Goal: Task Accomplishment & Management: Complete application form

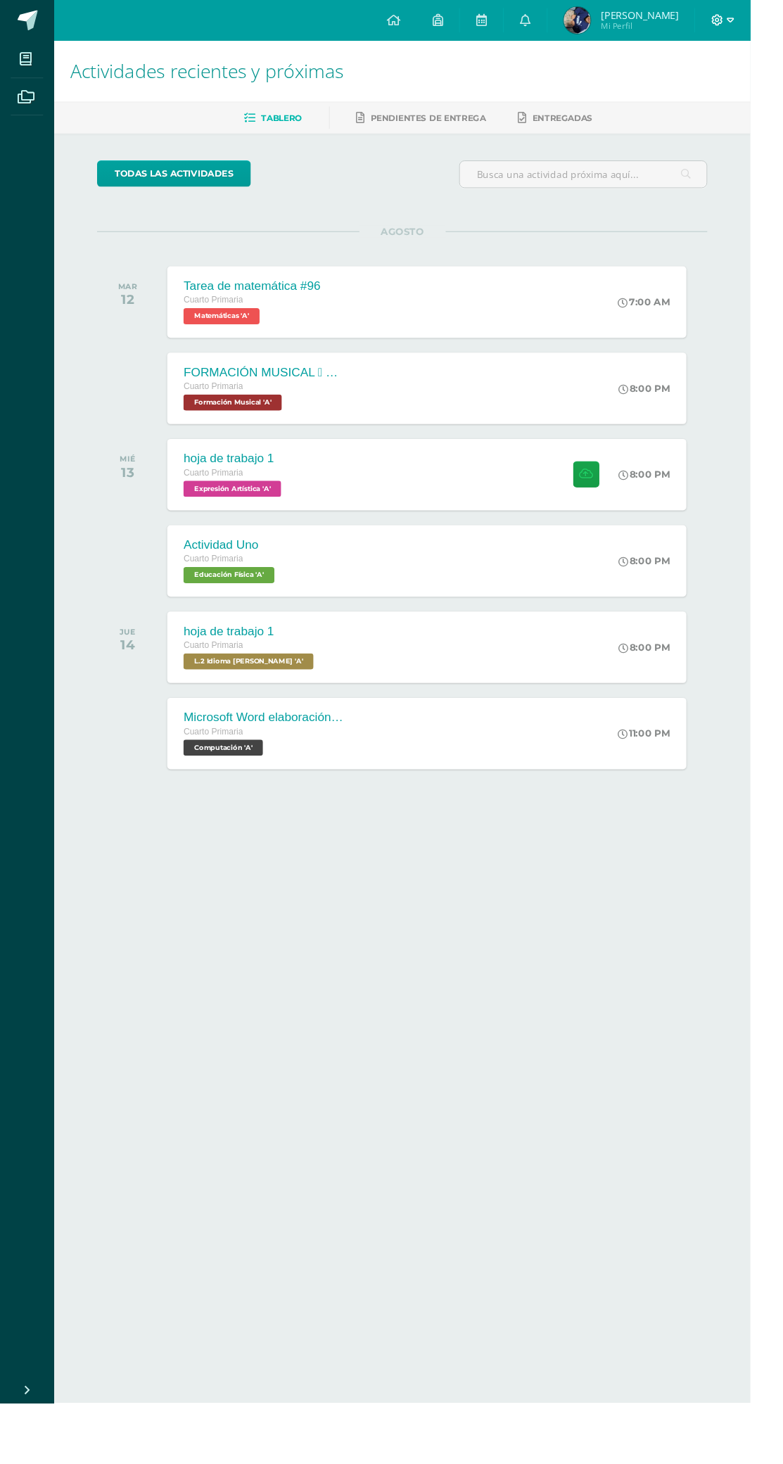
click at [766, 25] on icon at bounding box center [762, 21] width 8 height 13
click at [762, 105] on link "Cerrar sesión" at bounding box center [743, 95] width 111 height 20
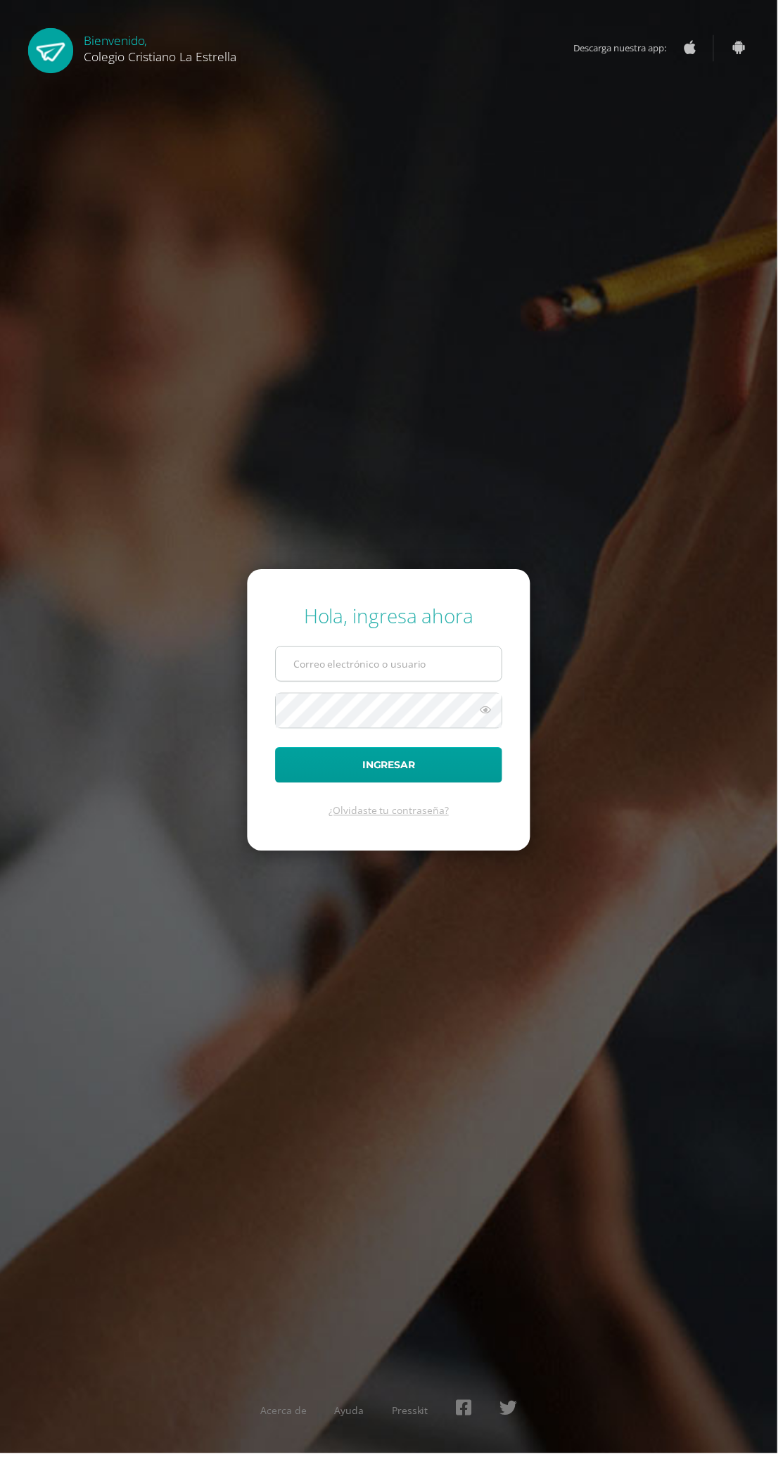
click at [414, 686] on input "text" at bounding box center [391, 668] width 227 height 34
type input "[EMAIL_ADDRESS][DOMAIN_NAME]"
click at [277, 753] on button "Ingresar" at bounding box center [391, 771] width 229 height 36
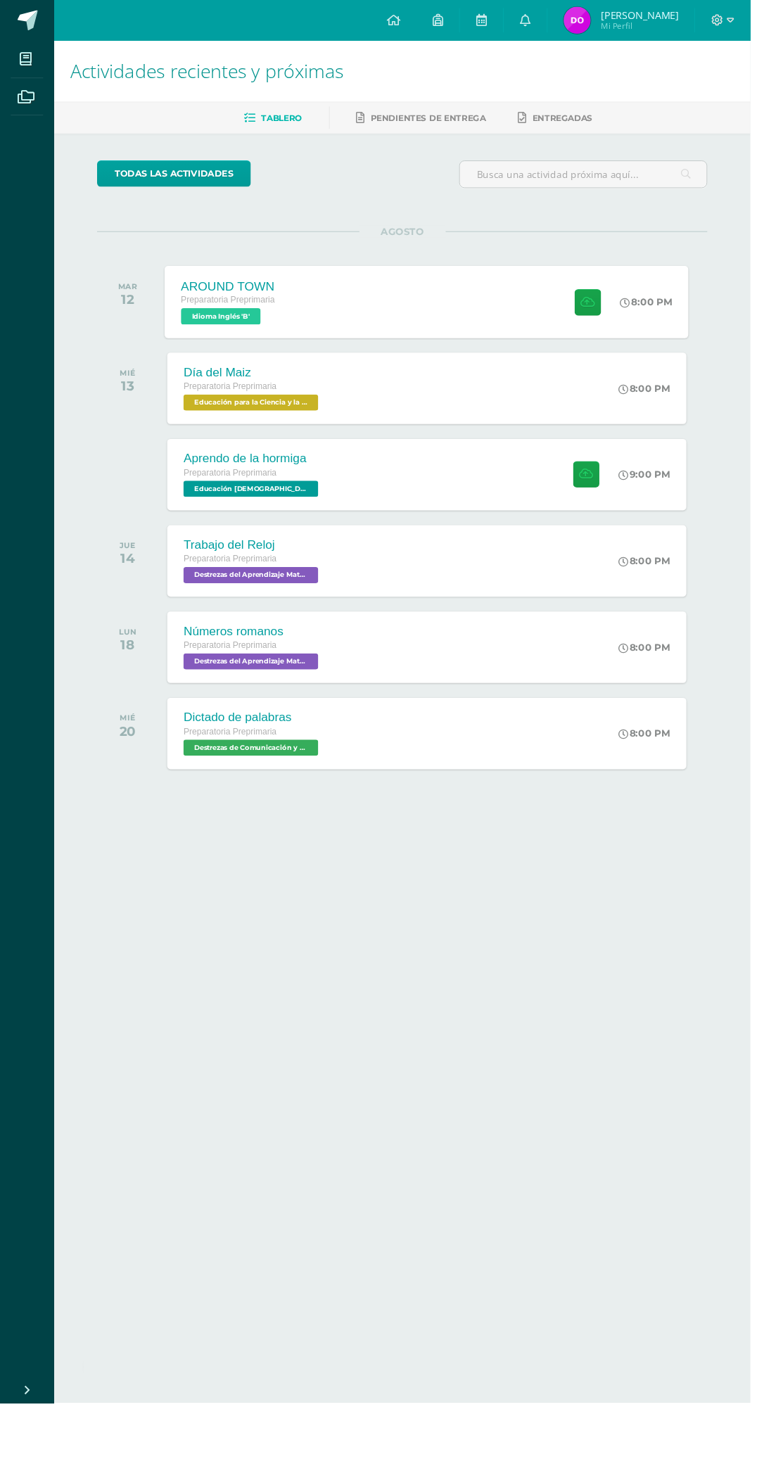
click at [519, 328] on div "AROUND TOWN Preparatoria Preprimaria Idioma Inglés 'B' 8:00 PM AROUND TOWN Idio…" at bounding box center [445, 314] width 547 height 75
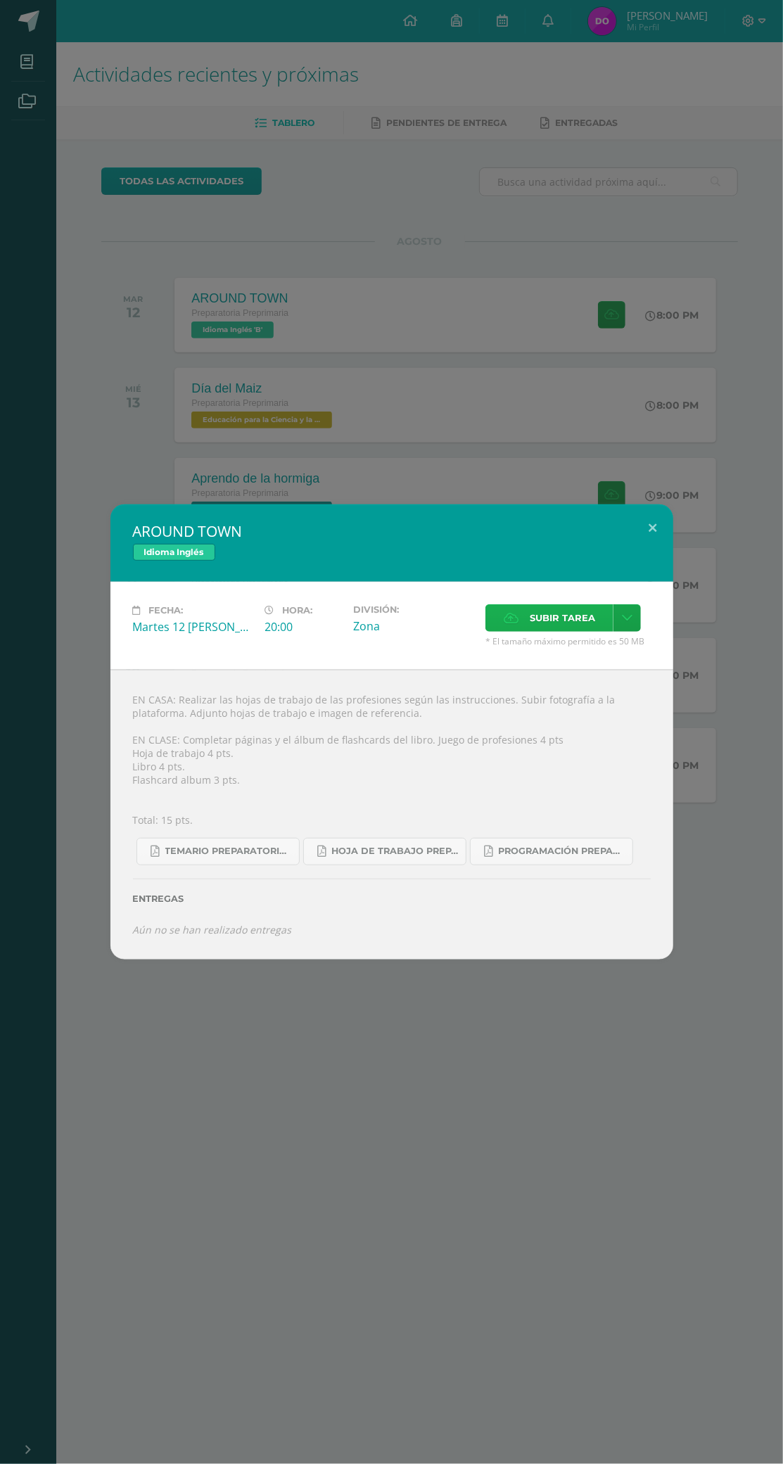
click at [554, 623] on span "Subir tarea" at bounding box center [562, 618] width 65 height 26
click at [0, 0] on input "Subir tarea" at bounding box center [0, 0] width 0 height 0
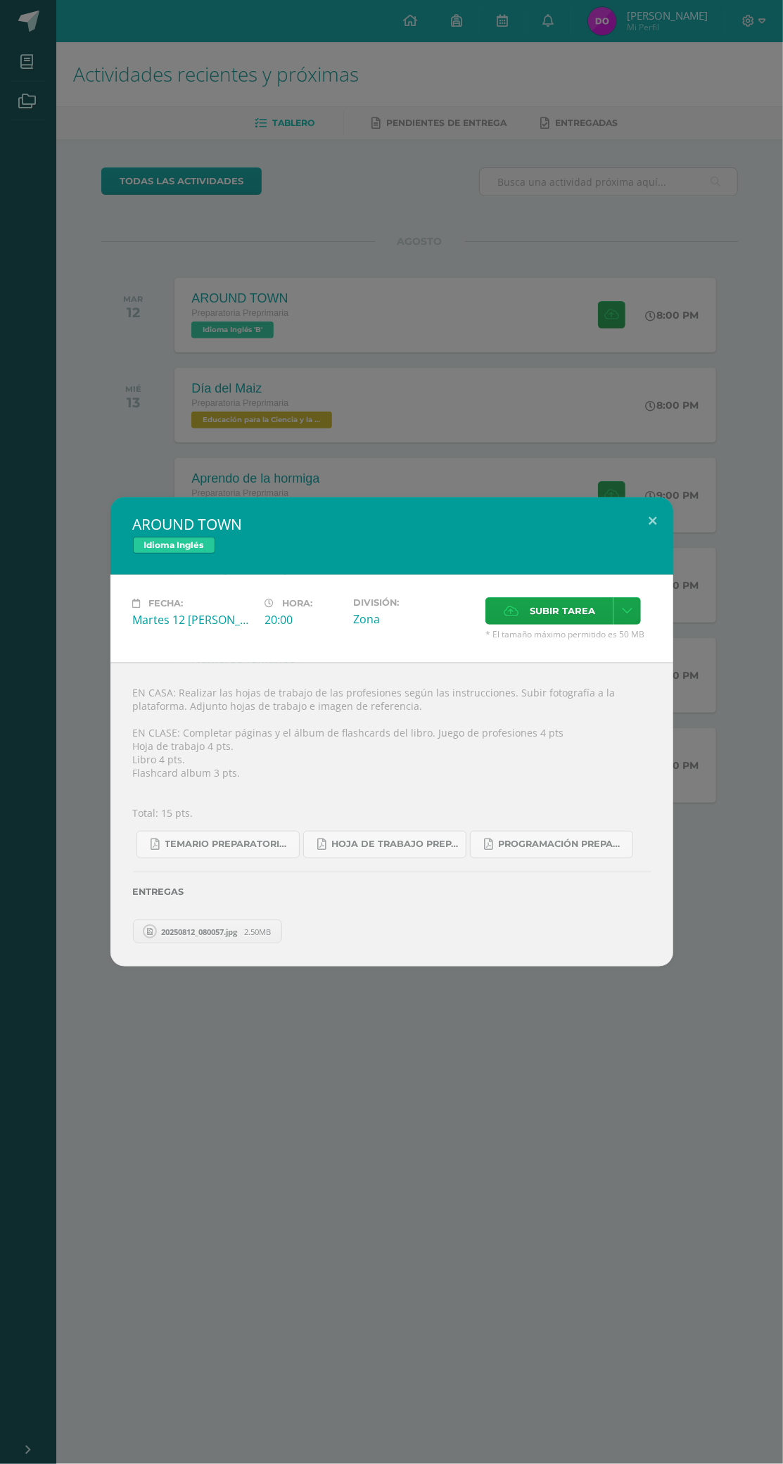
click at [209, 939] on link "20250812_080057.jpg 2.50MB" at bounding box center [208, 932] width 150 height 24
click at [555, 611] on span "Subir tarea" at bounding box center [562, 611] width 65 height 26
click at [0, 0] on input "Subir tarea" at bounding box center [0, 0] width 0 height 0
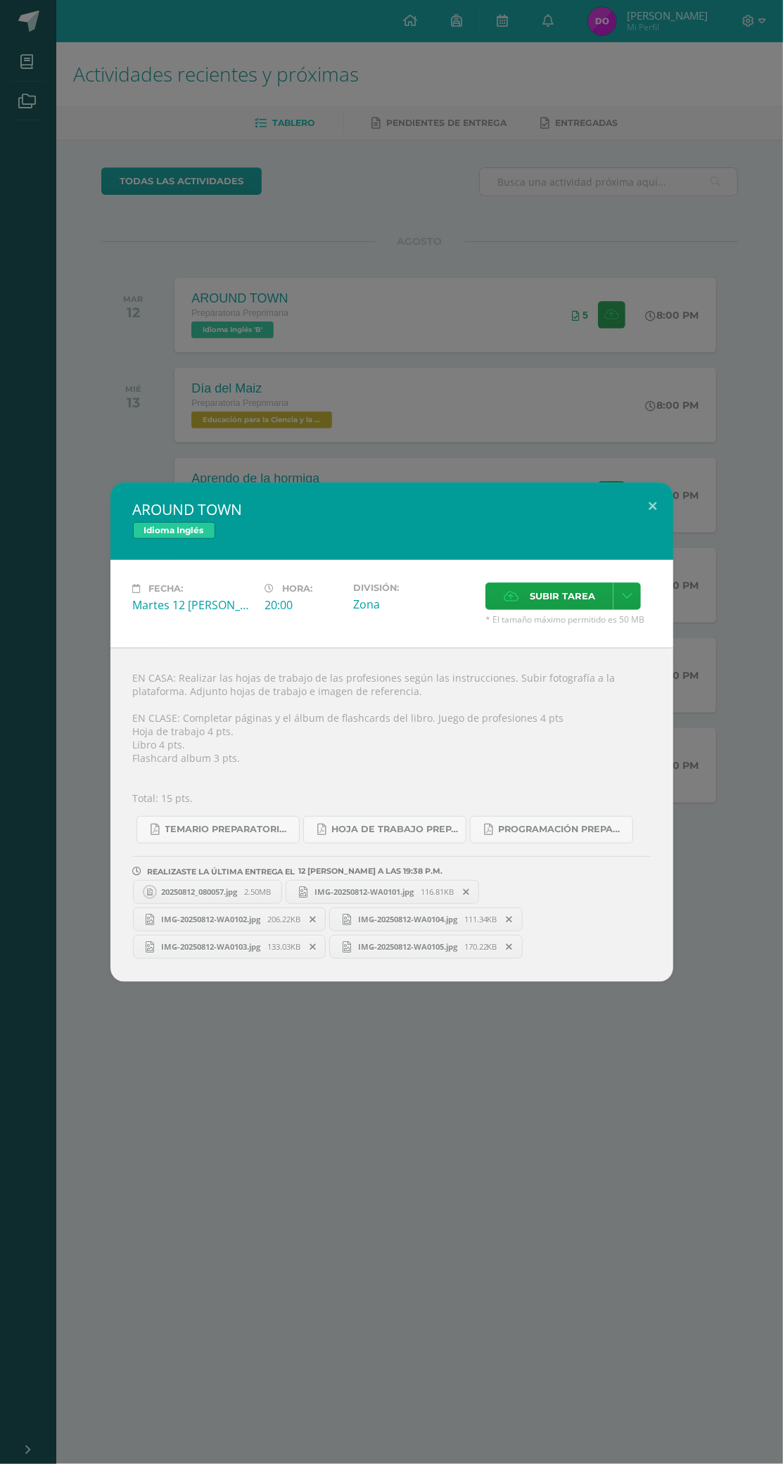
click at [186, 891] on span "20250812_080057.jpg" at bounding box center [199, 891] width 90 height 11
click at [652, 507] on button at bounding box center [653, 507] width 40 height 48
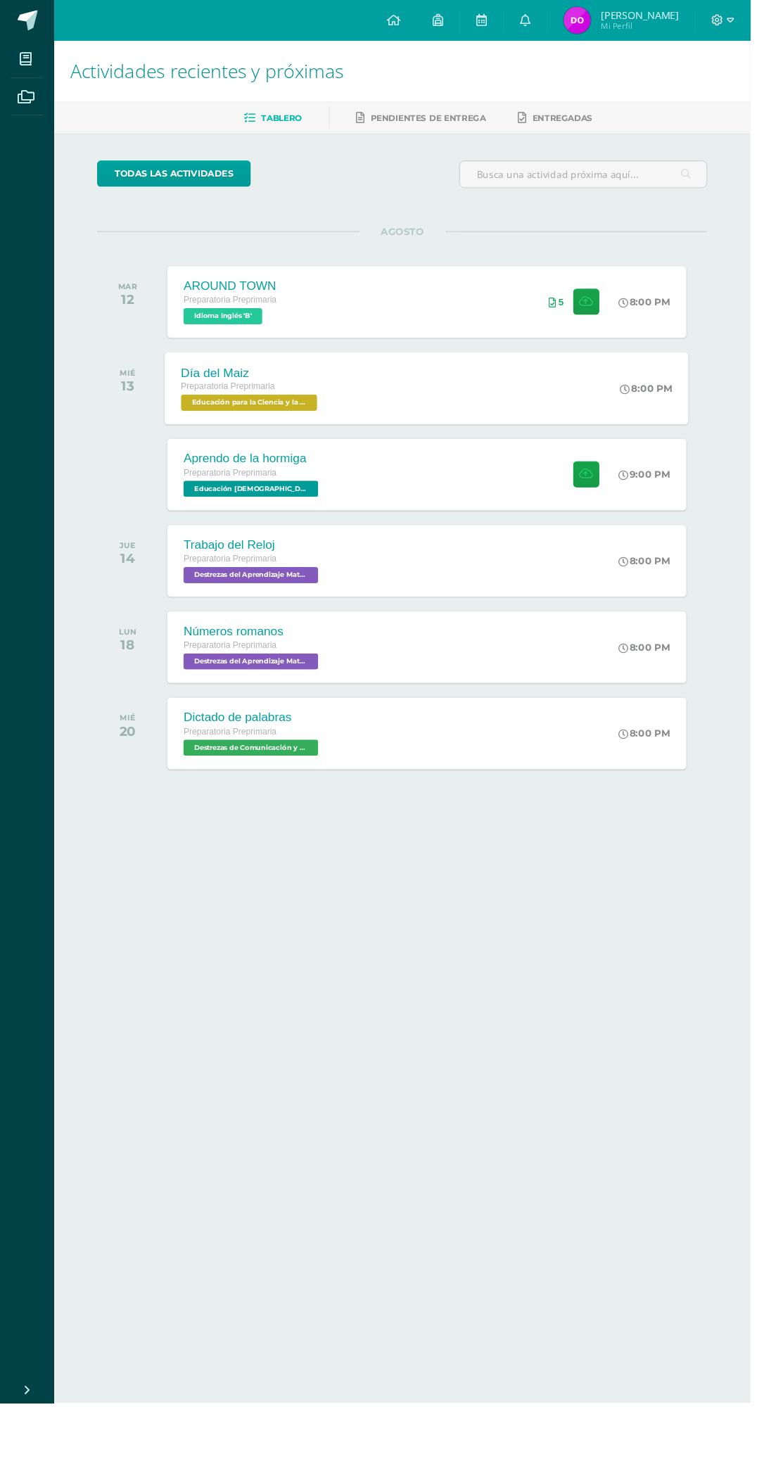
click at [516, 404] on div "Día del Maiz Preparatoria Preprimaria Educación para la Ciencia y la Ciudadanía…" at bounding box center [445, 404] width 547 height 75
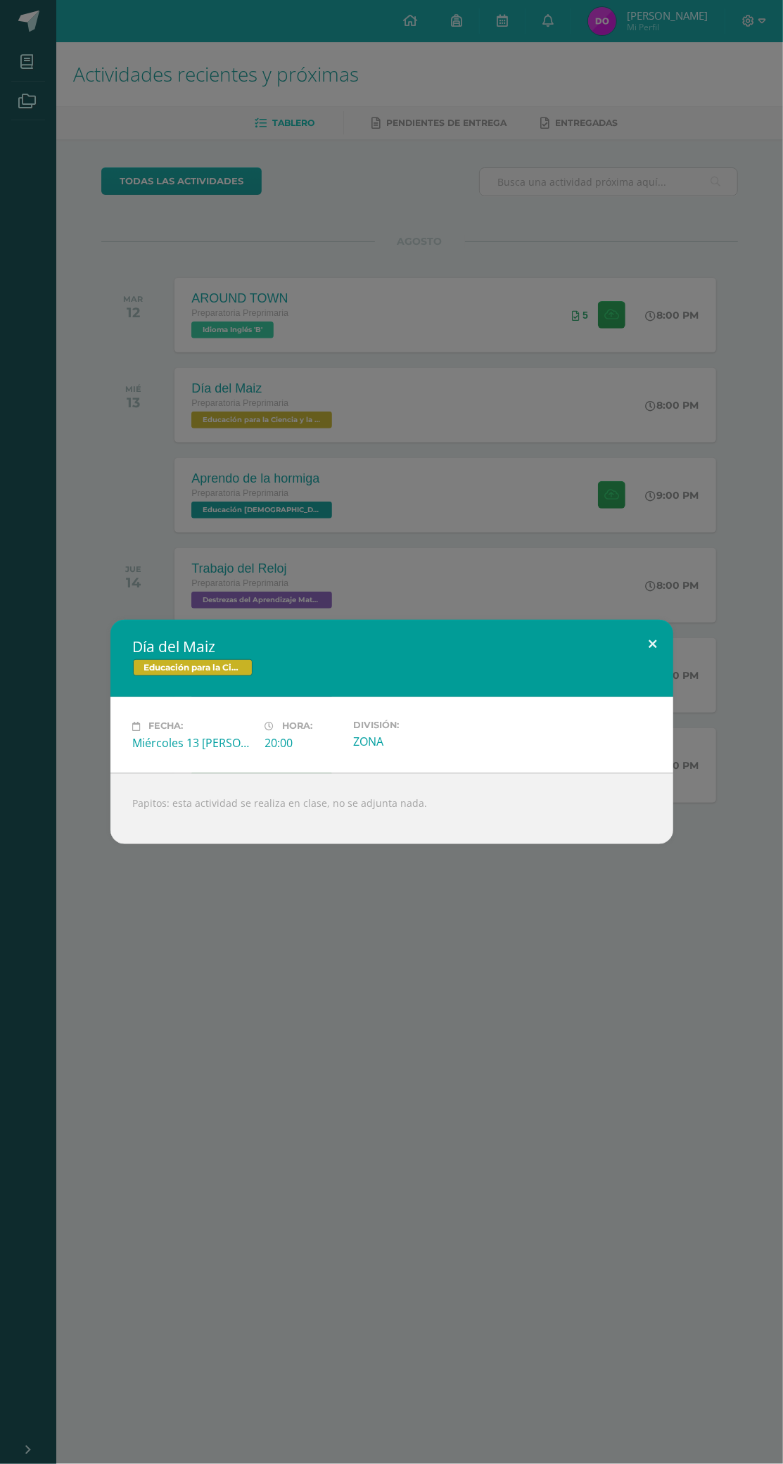
click at [670, 661] on button at bounding box center [653, 644] width 40 height 48
